Goal: Consume media (video, audio)

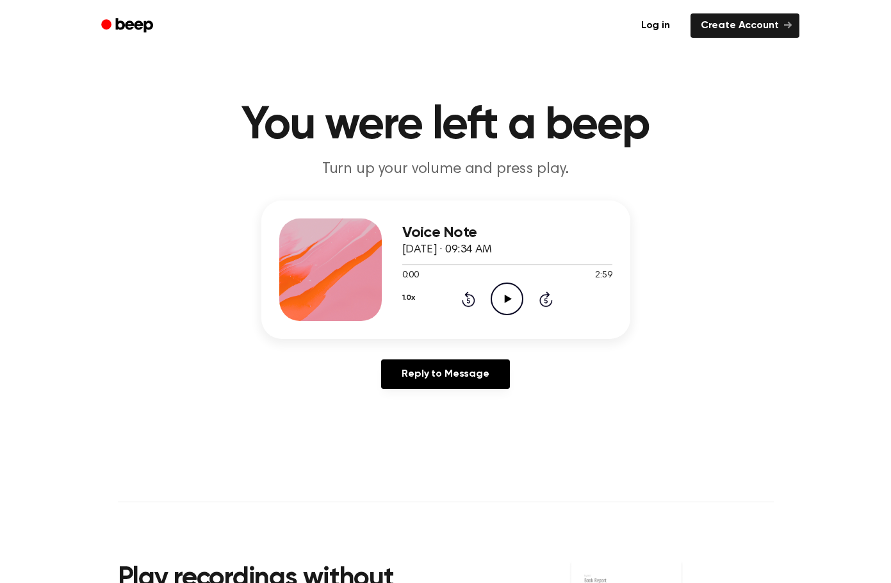
click at [515, 299] on icon "Play Audio" at bounding box center [507, 298] width 33 height 33
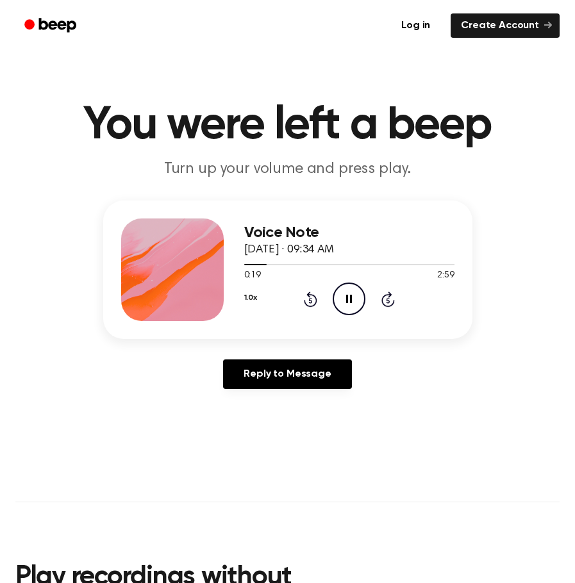
click at [244, 297] on button "1.0x" at bounding box center [250, 298] width 13 height 22
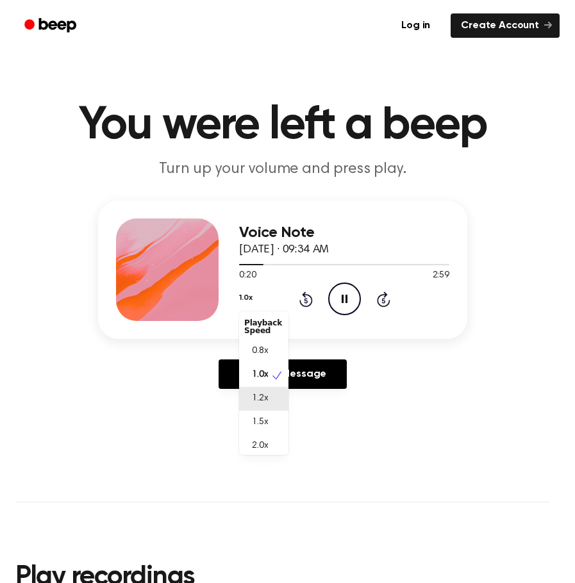
click at [272, 404] on div "1.2x" at bounding box center [263, 399] width 49 height 24
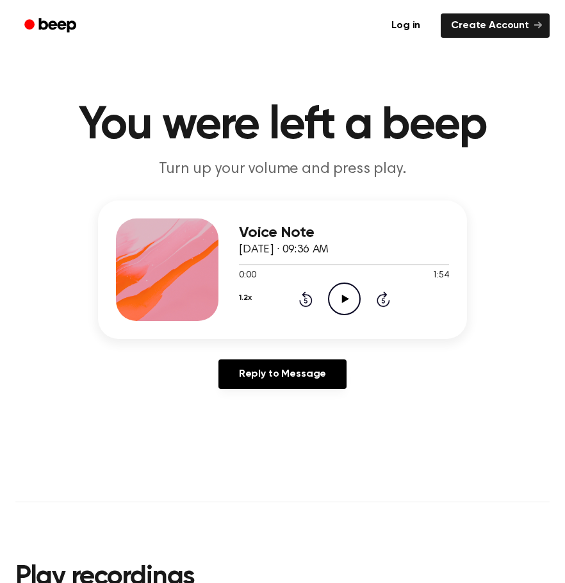
click at [336, 295] on icon "Play Audio" at bounding box center [344, 298] width 33 height 33
drag, startPoint x: 473, startPoint y: 427, endPoint x: 453, endPoint y: 400, distance: 34.0
click at [471, 423] on main "You were left a beep Turn up your volume and press play. Voice Note [DATE] · 09…" at bounding box center [282, 414] width 565 height 829
